Goal: Task Accomplishment & Management: Use online tool/utility

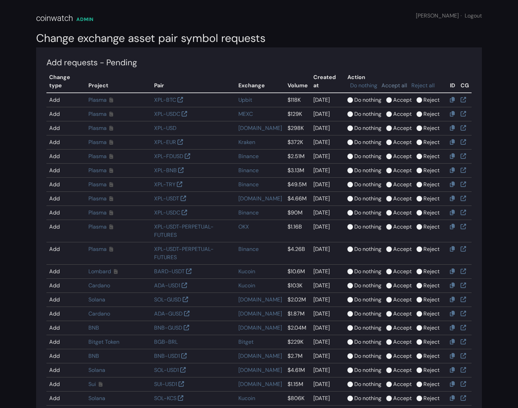
click at [397, 82] on link "Accept all" at bounding box center [395, 85] width 26 height 7
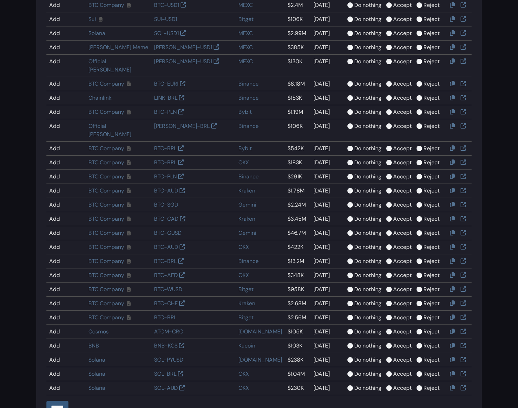
scroll to position [675, 0]
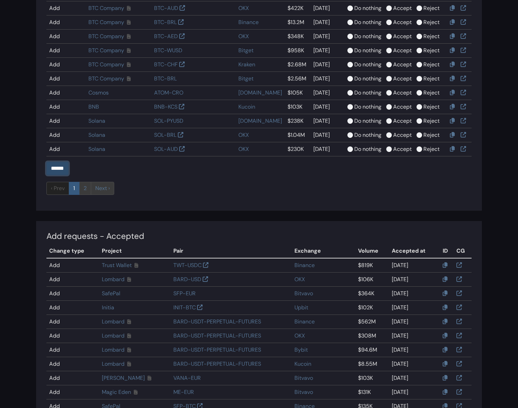
click at [59, 162] on input "******" at bounding box center [57, 168] width 22 height 13
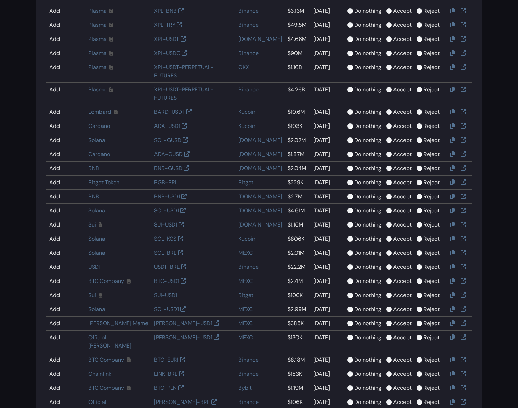
scroll to position [0, 0]
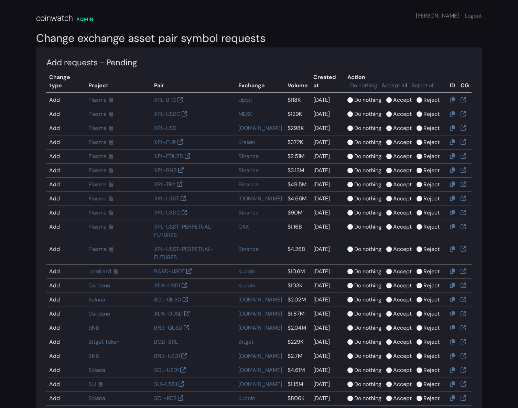
click at [394, 82] on link "Accept all" at bounding box center [395, 85] width 26 height 7
click at [366, 82] on link "Do nothing" at bounding box center [363, 85] width 27 height 7
click at [393, 96] on label "Accept" at bounding box center [402, 100] width 19 height 8
click at [383, 107] on td "Do nothing Accept Reject" at bounding box center [396, 114] width 103 height 14
drag, startPoint x: 385, startPoint y: 105, endPoint x: 384, endPoint y: 113, distance: 7.9
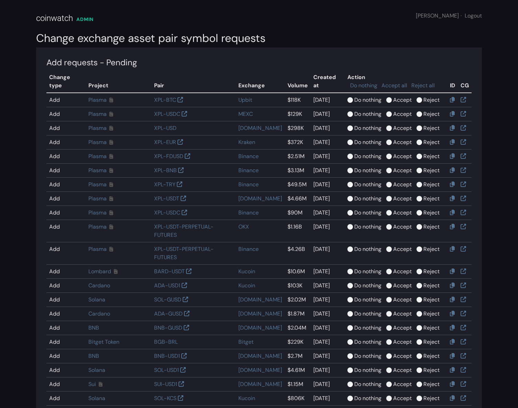
click at [393, 110] on label "Accept" at bounding box center [402, 114] width 19 height 8
click at [393, 124] on label "Accept" at bounding box center [402, 128] width 19 height 8
click at [393, 138] on label "Accept" at bounding box center [402, 142] width 19 height 8
click at [393, 152] on label "Accept" at bounding box center [402, 156] width 19 height 8
click at [393, 167] on label "Accept" at bounding box center [402, 171] width 19 height 8
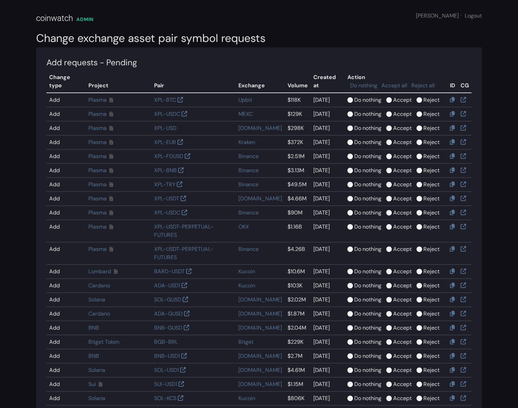
click at [393, 181] on label "Accept" at bounding box center [402, 185] width 19 height 8
click at [393, 195] on label "Accept" at bounding box center [402, 199] width 19 height 8
click at [393, 209] on label "Accept" at bounding box center [402, 213] width 19 height 8
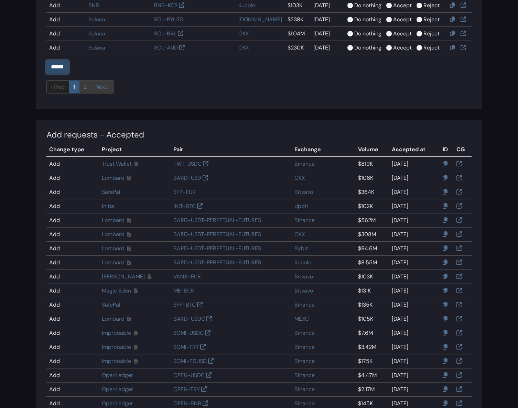
click at [65, 61] on input "******" at bounding box center [57, 67] width 22 height 13
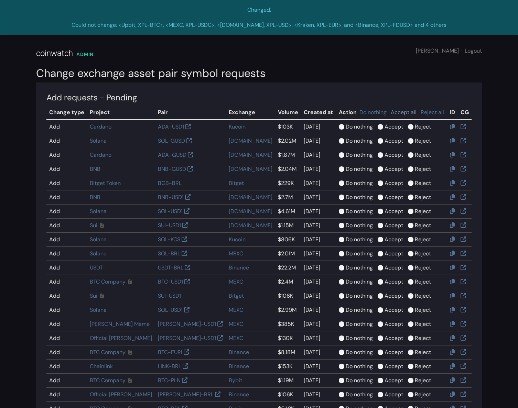
click at [391, 113] on link "Accept all" at bounding box center [404, 112] width 26 height 7
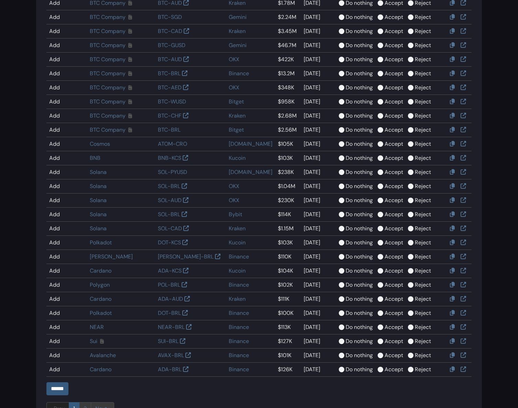
scroll to position [520, 0]
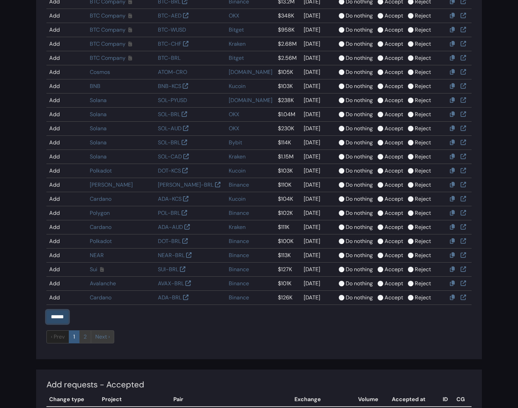
click at [68, 316] on input "******" at bounding box center [57, 317] width 22 height 13
